Goal: Check status: Check status

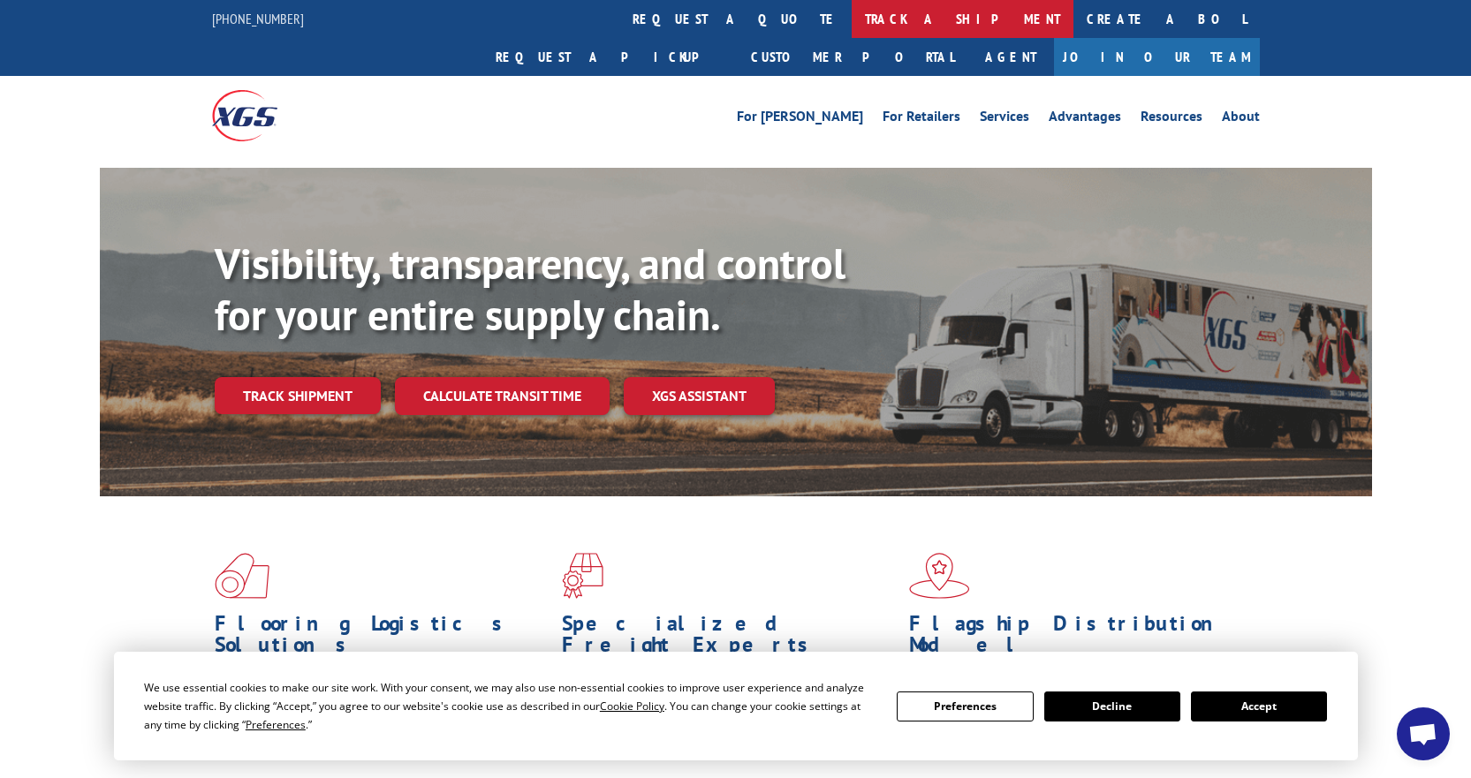
click at [852, 8] on link "track a shipment" at bounding box center [963, 19] width 222 height 38
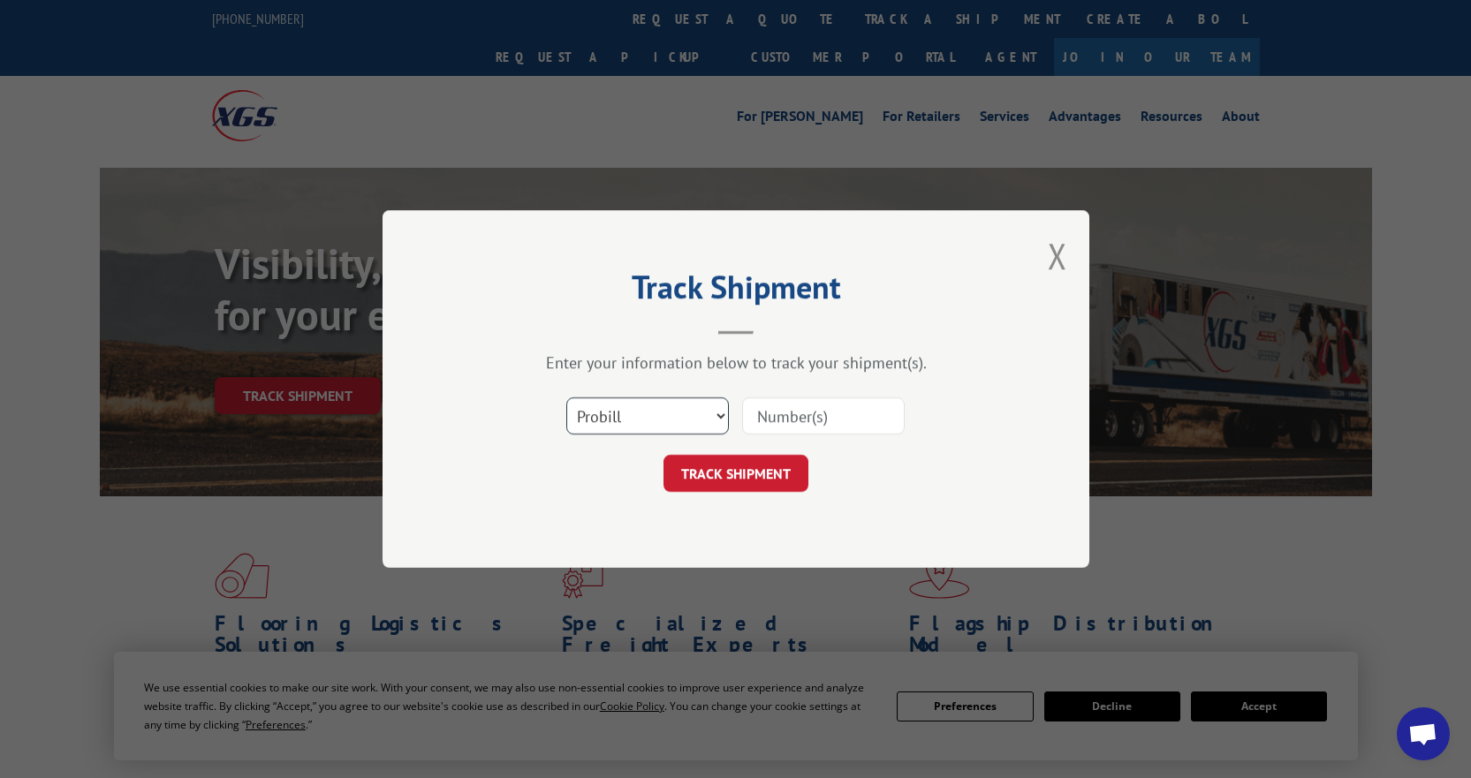
click at [664, 407] on select "Select category... Probill BOL PO" at bounding box center [647, 416] width 163 height 37
select select "bol"
click at [566, 398] on select "Select category... Probill BOL PO" at bounding box center [647, 416] width 163 height 37
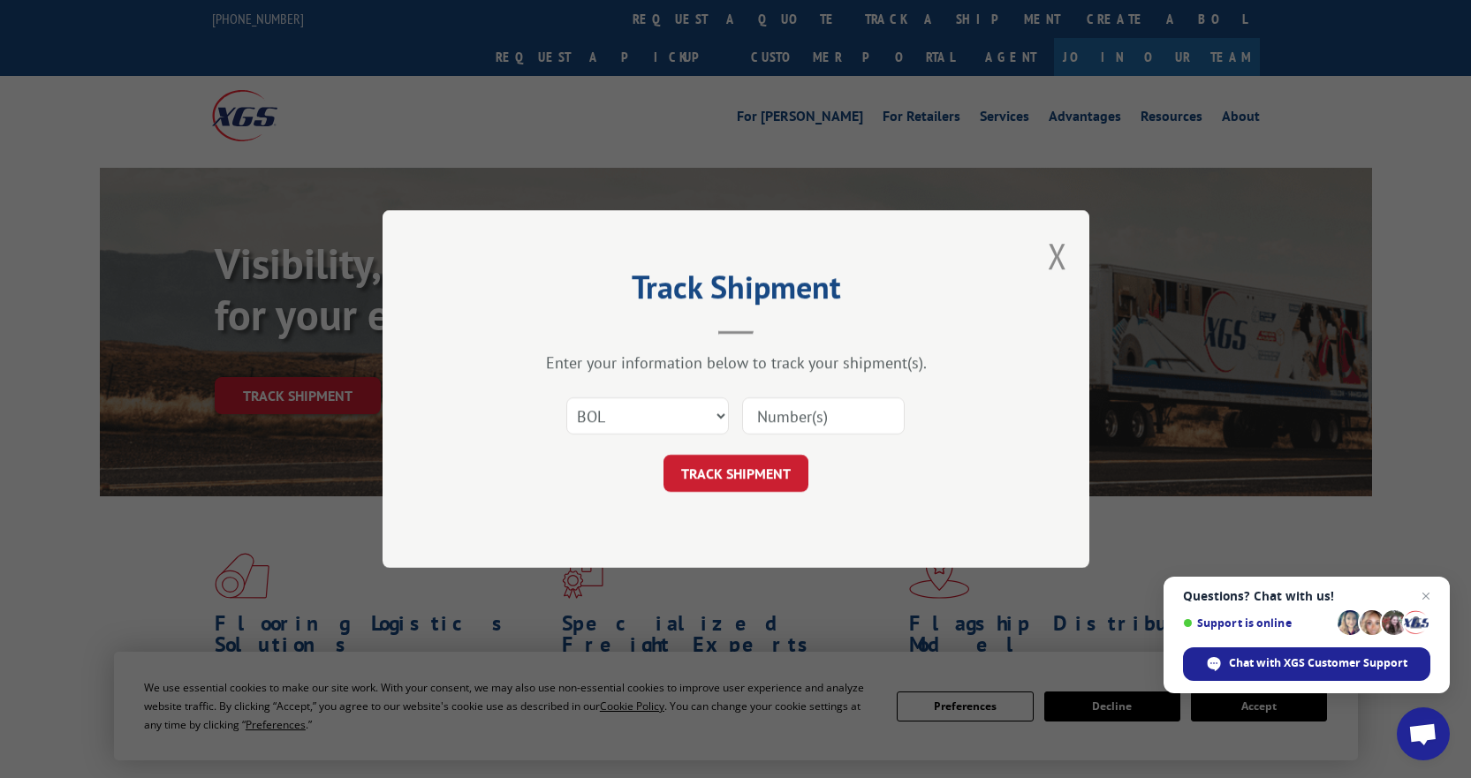
click at [789, 423] on input at bounding box center [823, 416] width 163 height 37
type input "5211784"
click button "TRACK SHIPMENT" at bounding box center [736, 473] width 145 height 37
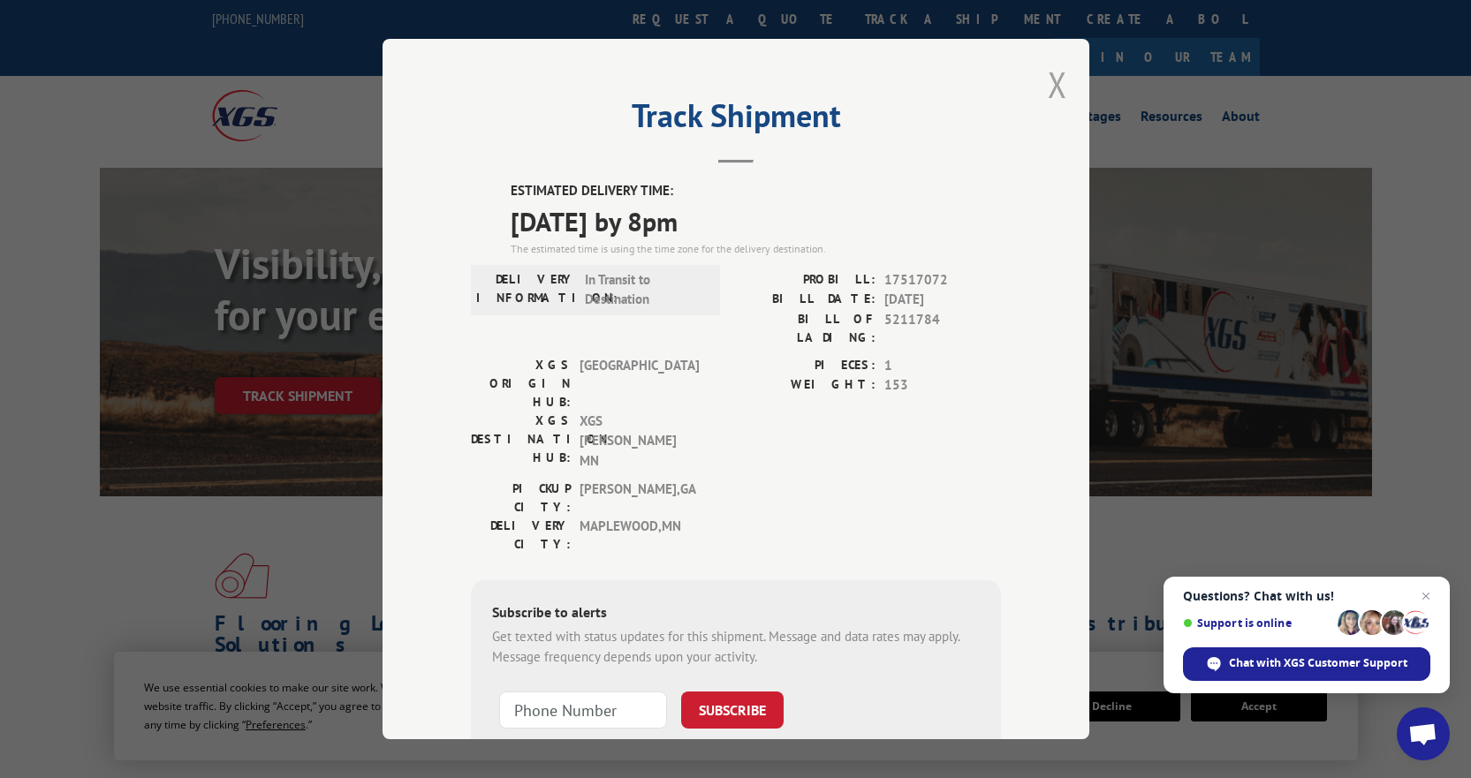
click at [1058, 91] on button "Close modal" at bounding box center [1057, 84] width 19 height 47
